Goal: Information Seeking & Learning: Learn about a topic

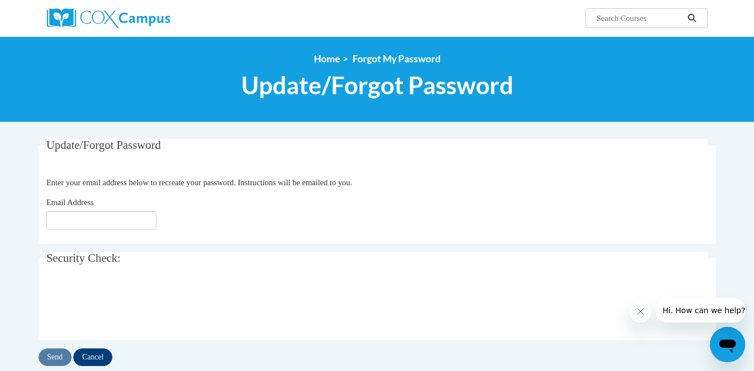
scroll to position [73, 0]
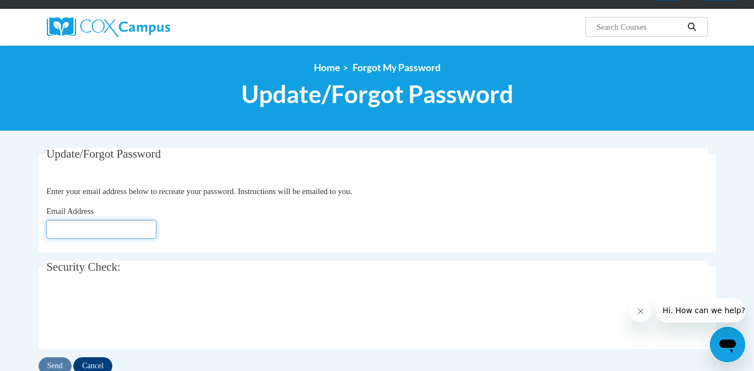
click at [61, 227] on input "Email Address" at bounding box center [101, 229] width 110 height 19
type input "[EMAIL_ADDRESS][DOMAIN_NAME]"
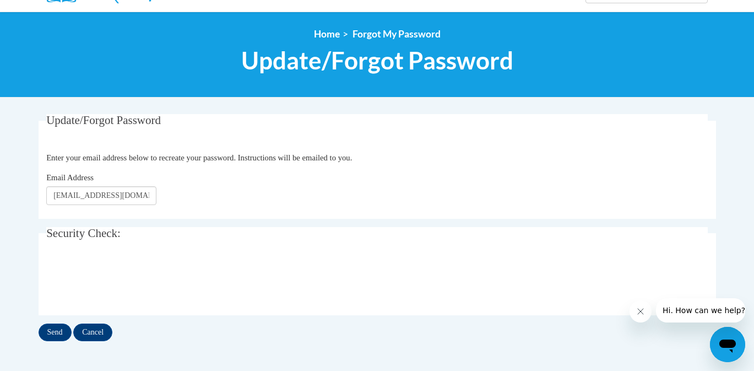
scroll to position [109, 0]
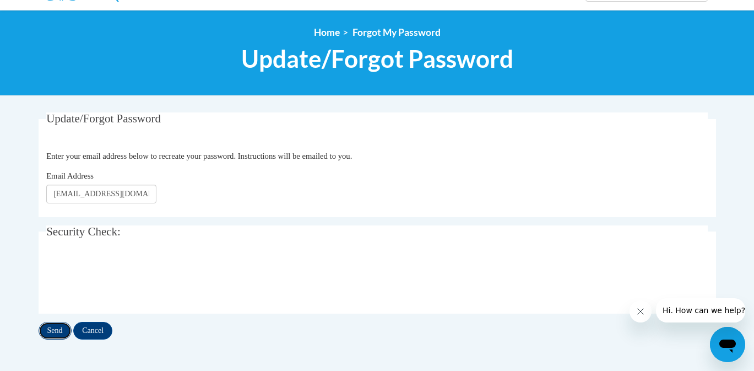
click at [54, 328] on input "Send" at bounding box center [55, 331] width 33 height 18
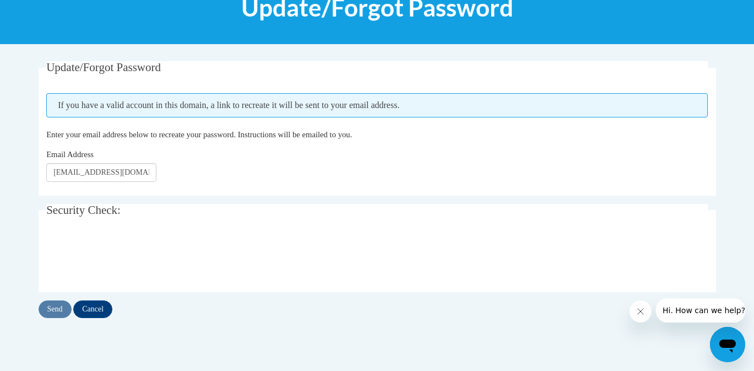
scroll to position [163, 0]
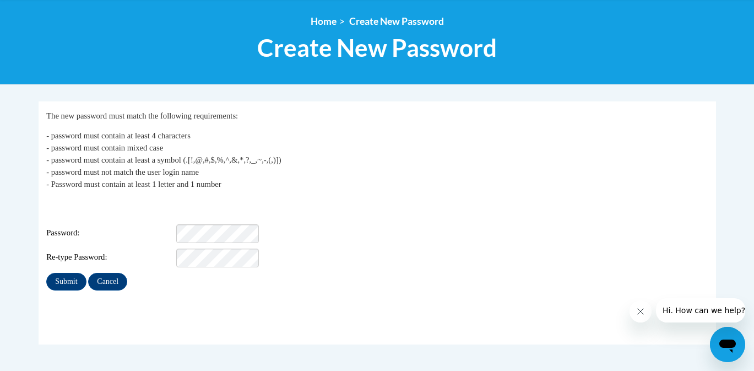
scroll to position [124, 0]
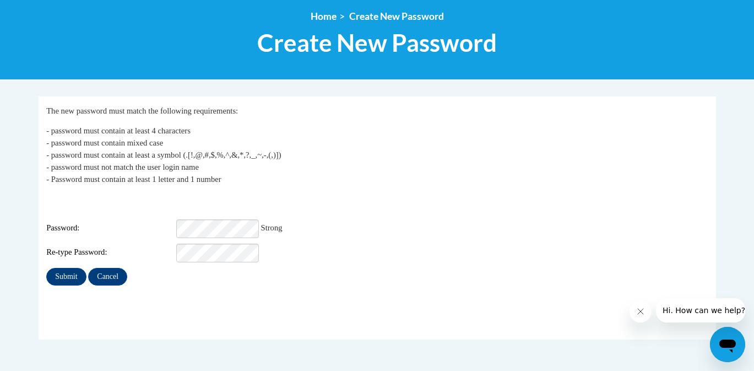
click at [361, 246] on div "Re-type Password:" at bounding box center [377, 252] width 662 height 19
click at [75, 269] on input "Submit" at bounding box center [66, 277] width 40 height 18
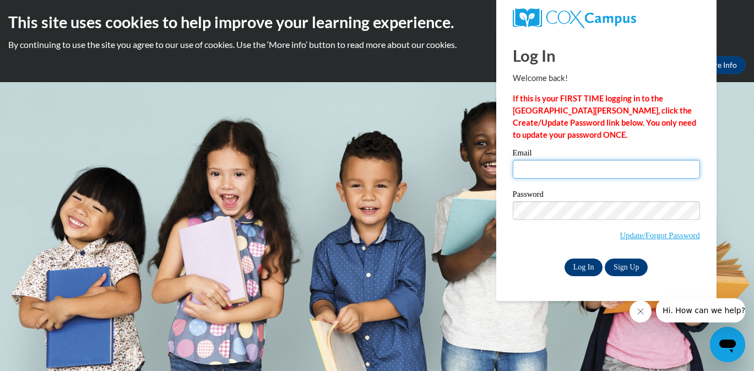
type input "lshultz@mgresa.us"
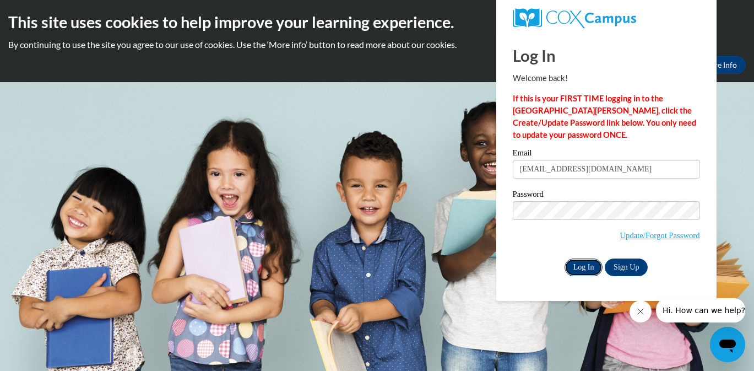
click at [587, 263] on input "Log In" at bounding box center [584, 267] width 39 height 18
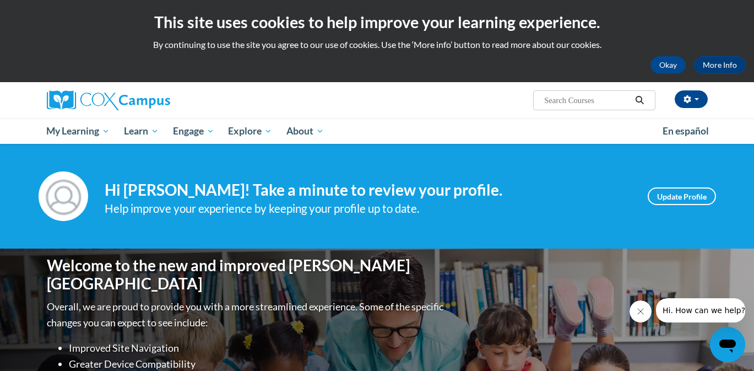
click at [564, 101] on input "Search..." at bounding box center [587, 100] width 88 height 13
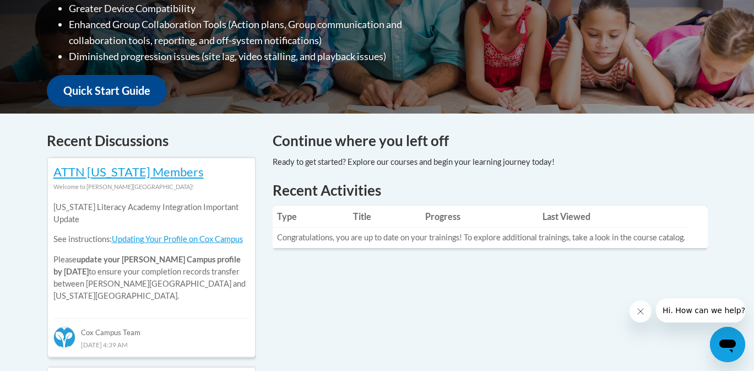
scroll to position [357, 0]
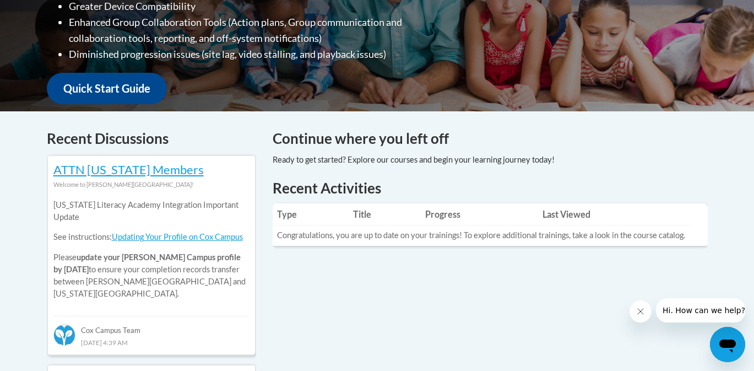
click at [514, 236] on td "Congratulations, you are up to date on your trainings! To explore additional tr…" at bounding box center [481, 235] width 417 height 20
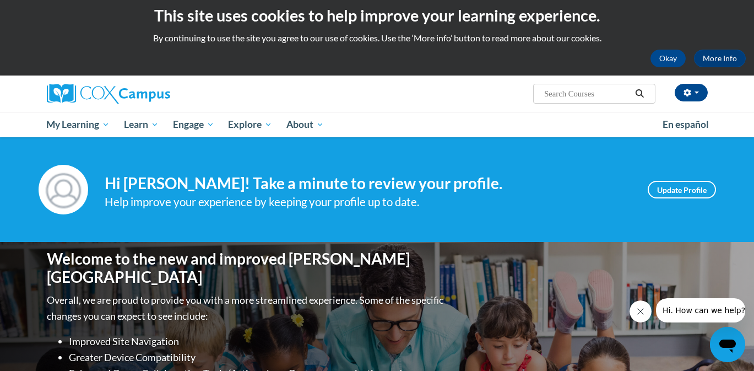
scroll to position [0, 0]
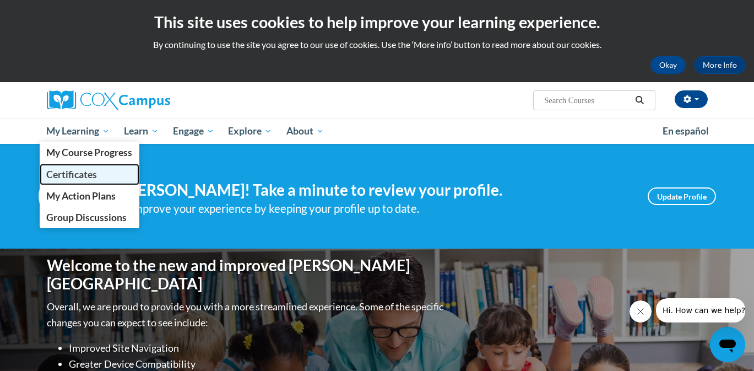
click at [77, 171] on span "Certificates" at bounding box center [71, 175] width 51 height 12
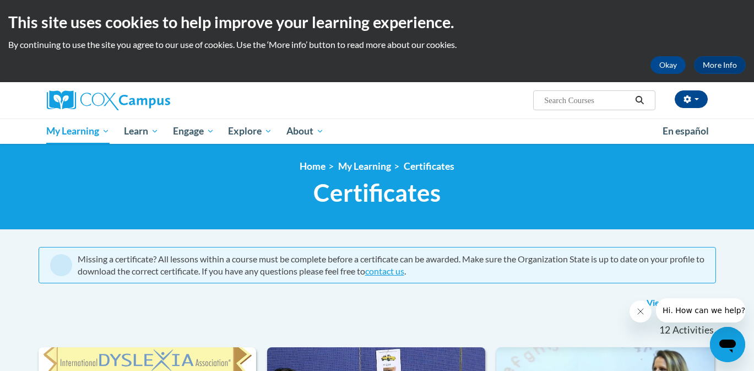
click at [565, 100] on input "Search..." at bounding box center [587, 100] width 88 height 13
type input "structured literacy review guide"
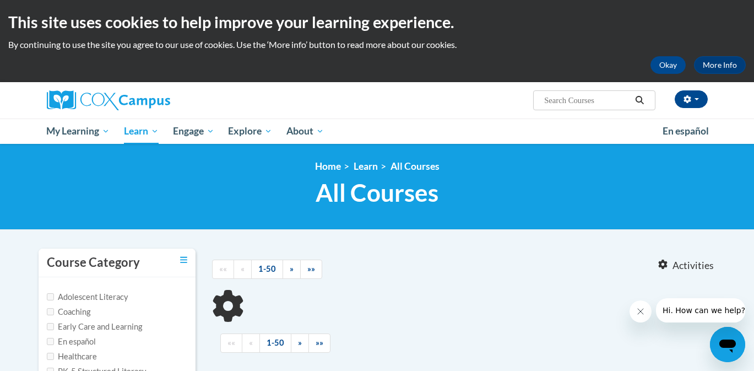
type input "structured literacy review guide"
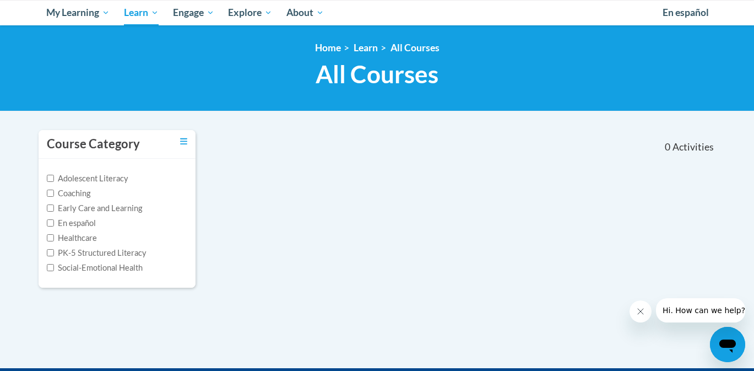
scroll to position [122, 0]
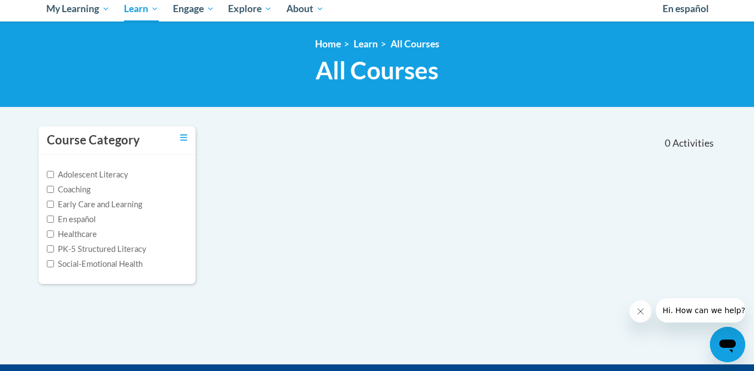
click at [132, 250] on label "PK-5 Structured Literacy" at bounding box center [97, 249] width 100 height 12
click at [54, 250] on input "PK-5 Structured Literacy" at bounding box center [50, 248] width 7 height 7
checkbox input "true"
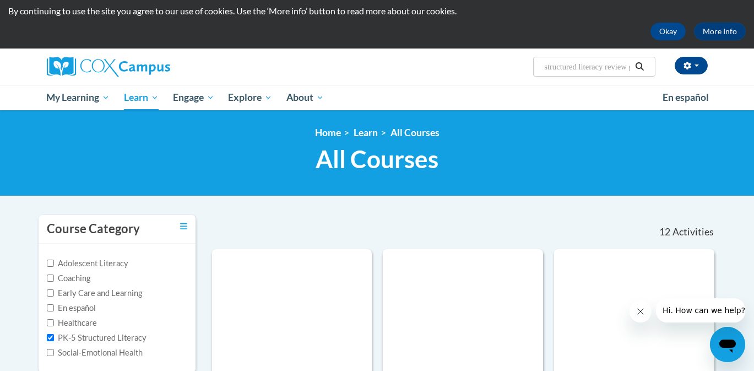
scroll to position [0, 0]
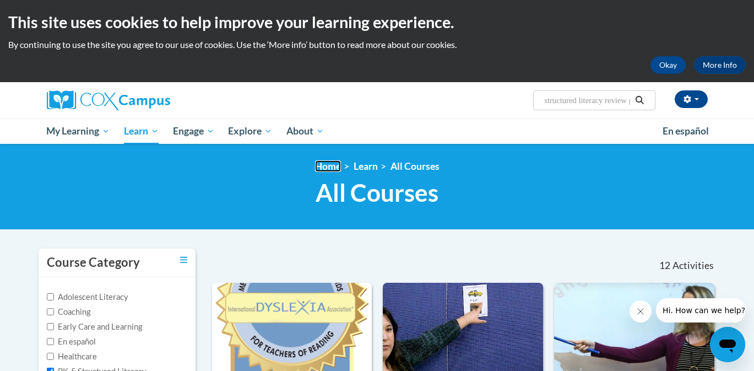
click at [336, 172] on link "Home" at bounding box center [328, 166] width 26 height 12
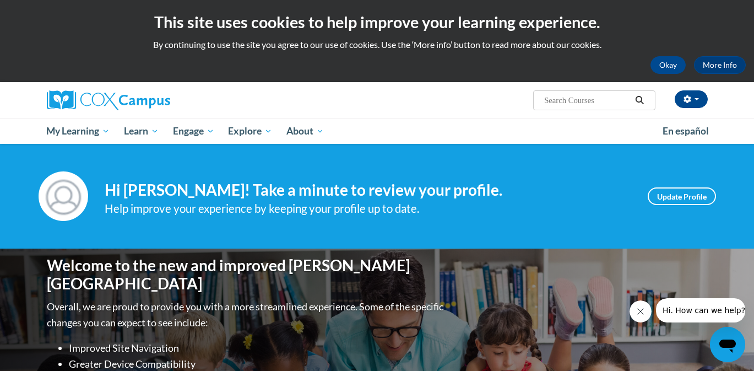
click at [587, 103] on input "Search..." at bounding box center [587, 100] width 88 height 13
type input "structured literacy review"
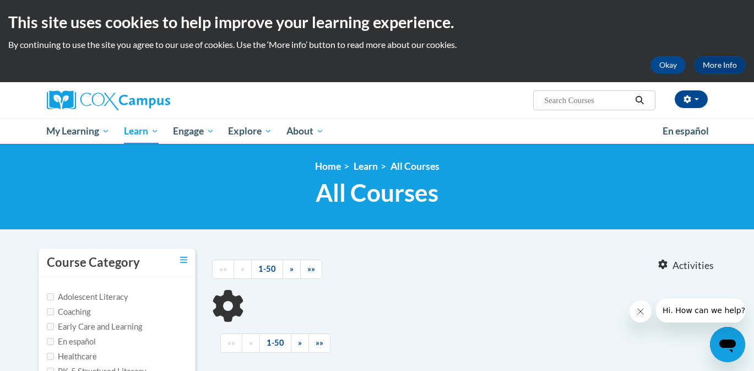
type input "structured literacy review"
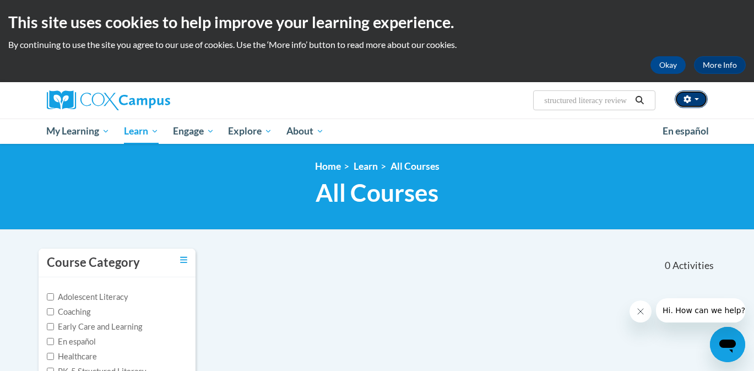
click at [698, 99] on span "button" at bounding box center [697, 99] width 4 height 2
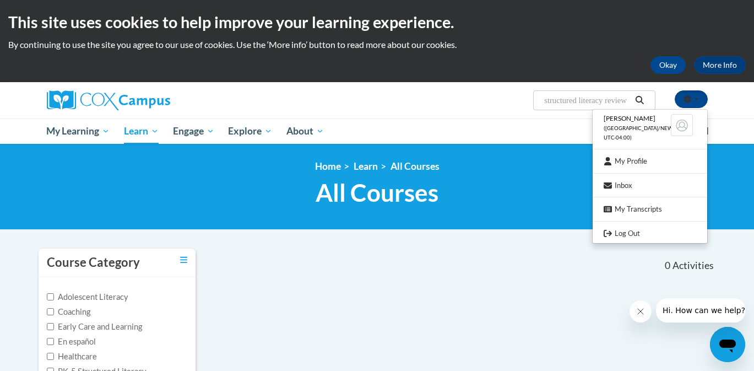
click at [735, 103] on div "[PERSON_NAME] ([GEOGRAPHIC_DATA]/New_York UTC-04:00) My Profile Inbox My Transc…" at bounding box center [377, 113] width 754 height 62
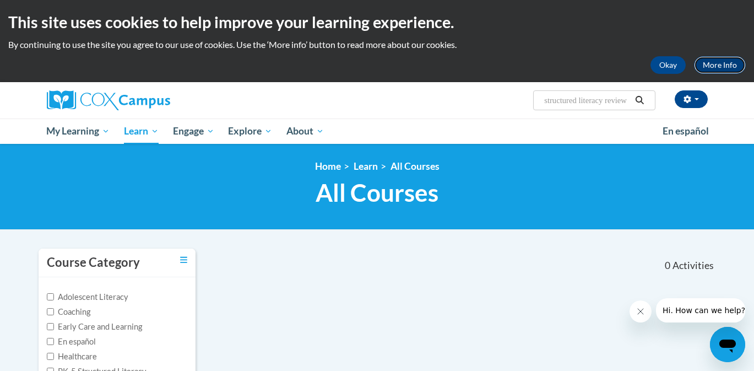
click at [725, 63] on link "More Info" at bounding box center [720, 65] width 52 height 18
